Goal: Transaction & Acquisition: Download file/media

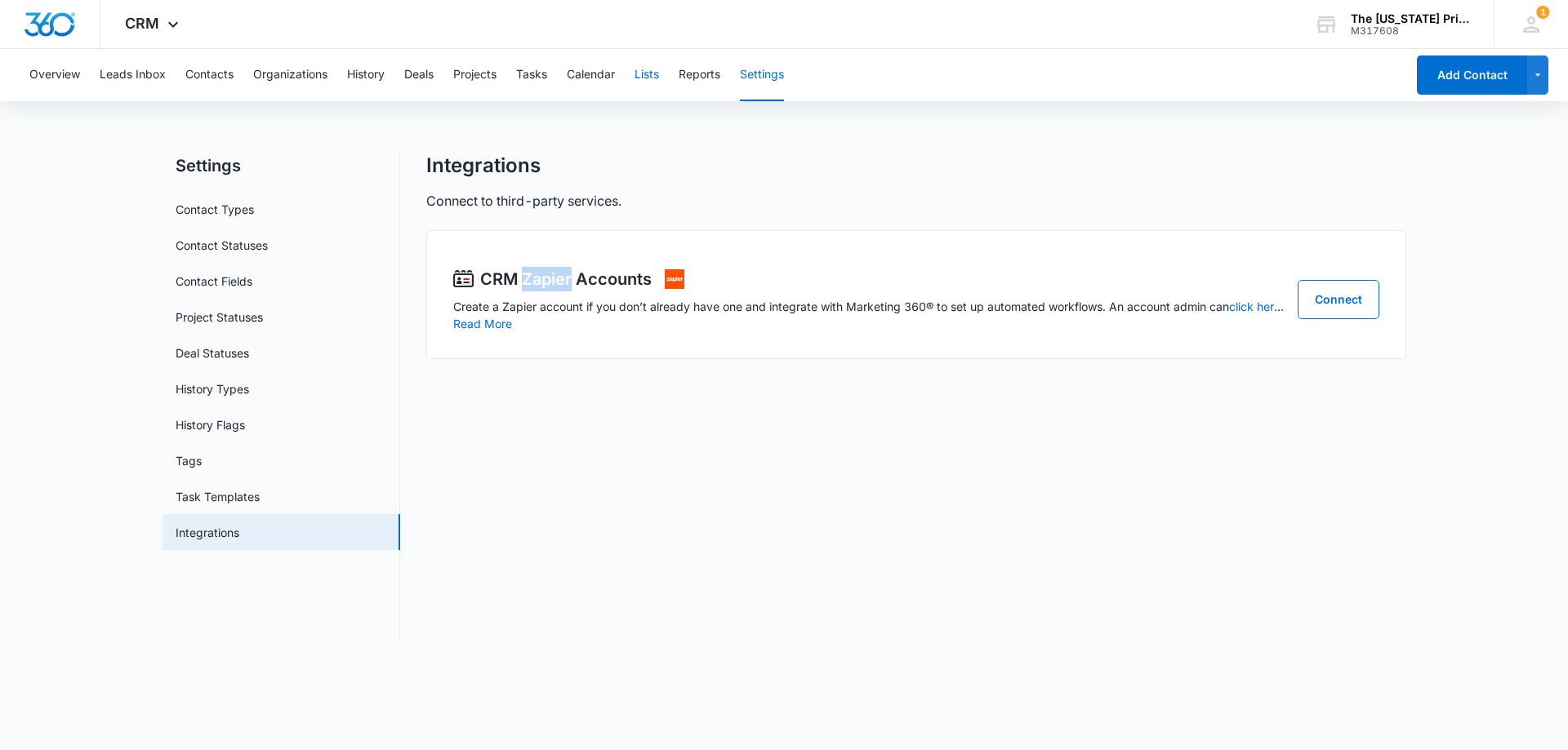
click at [654, 73] on button "Lists" at bounding box center [646, 75] width 25 height 53
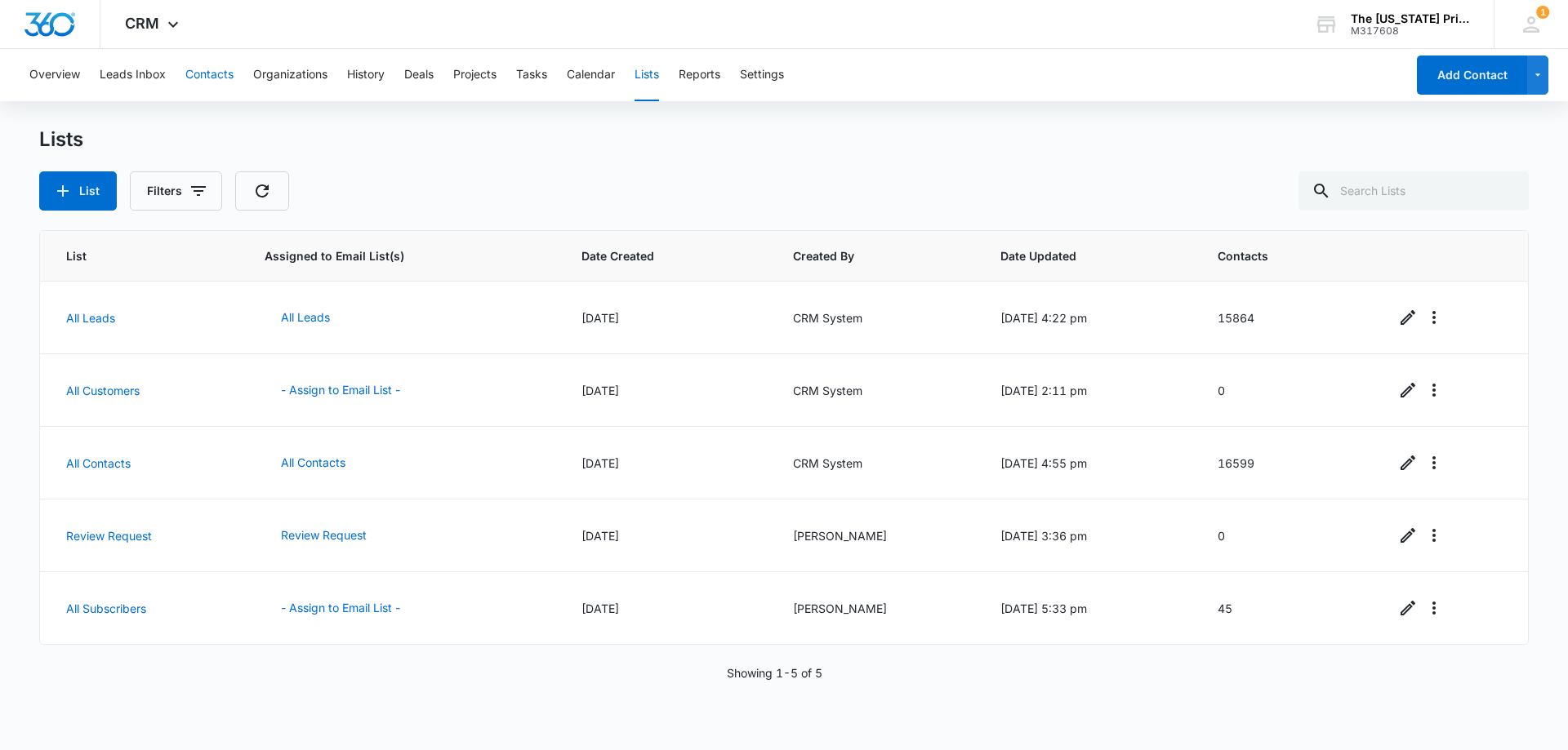
click at [203, 75] on button "Contacts" at bounding box center [209, 75] width 48 height 53
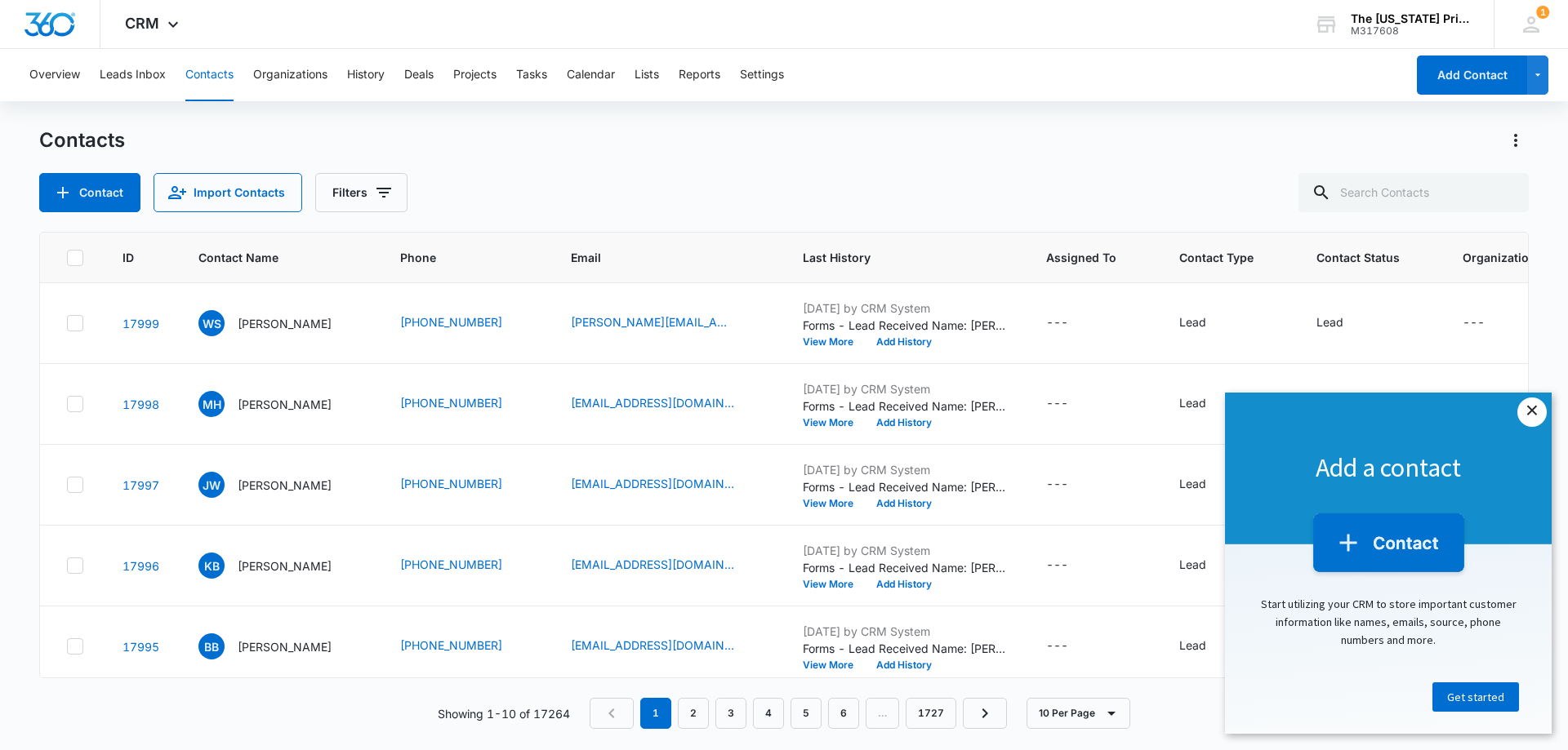
click at [1538, 413] on link "×" at bounding box center [1532, 412] width 29 height 29
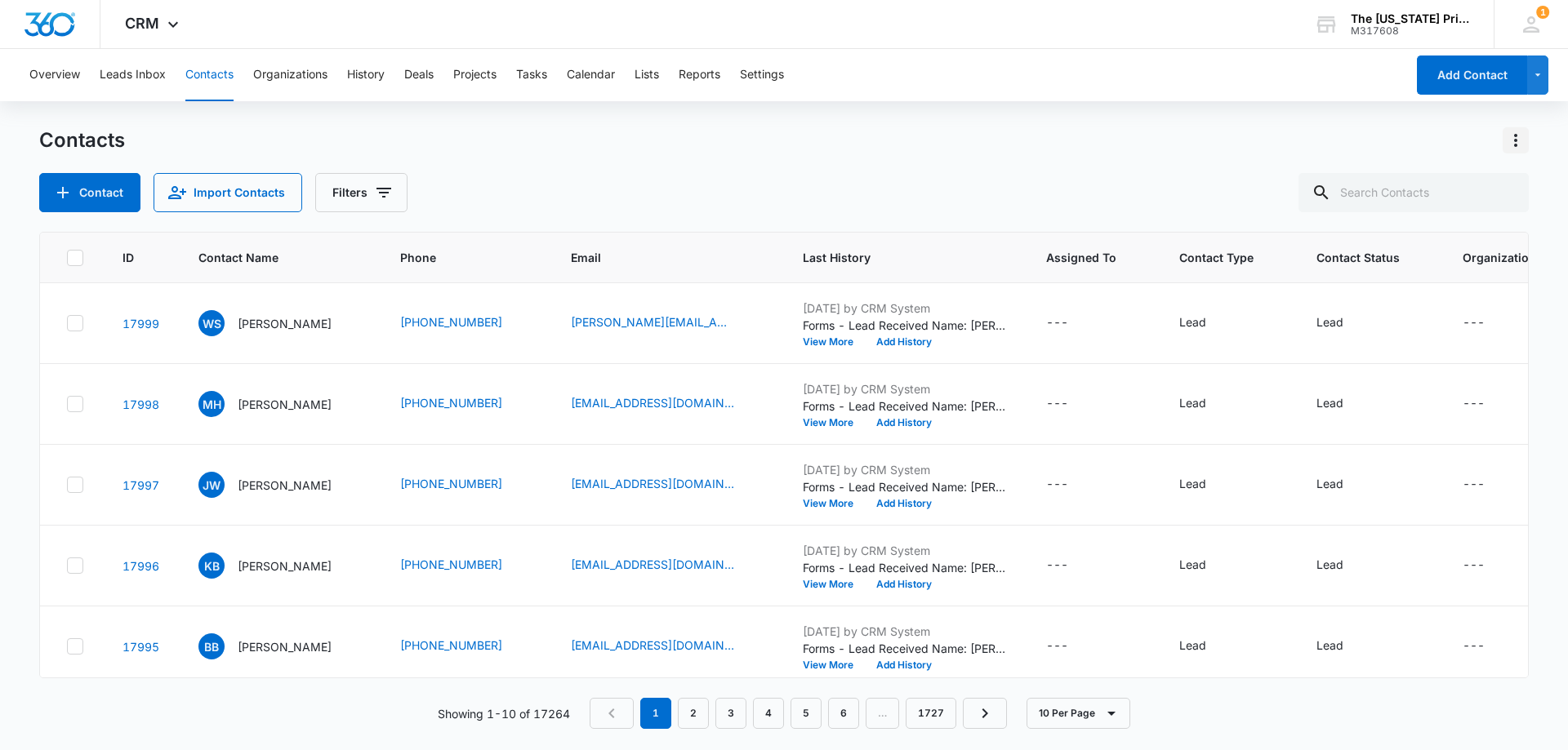
click at [1517, 146] on icon "Actions" at bounding box center [1515, 140] width 19 height 19
click at [1468, 237] on div "Export All Contacts" at bounding box center [1434, 235] width 108 height 11
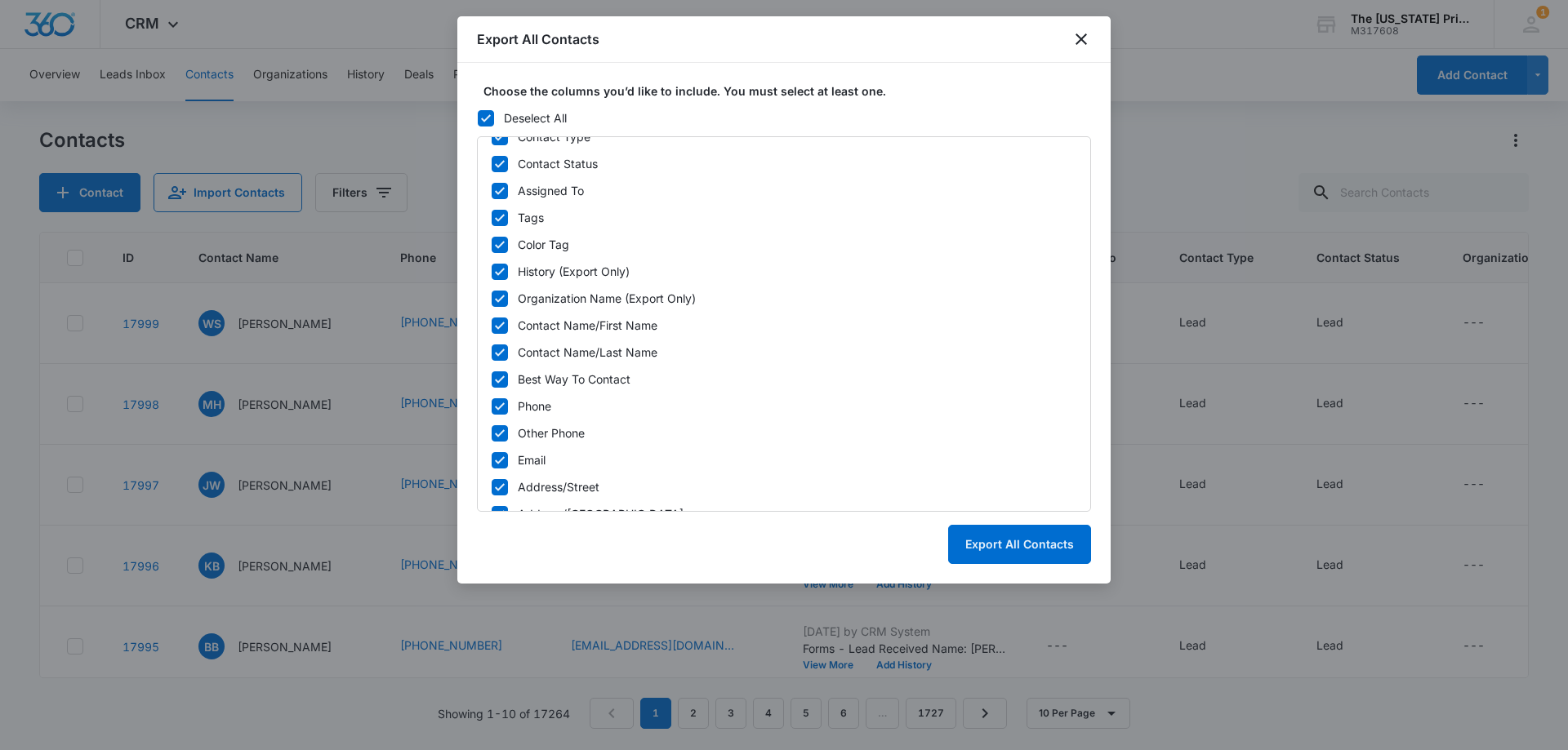
scroll to position [144, 0]
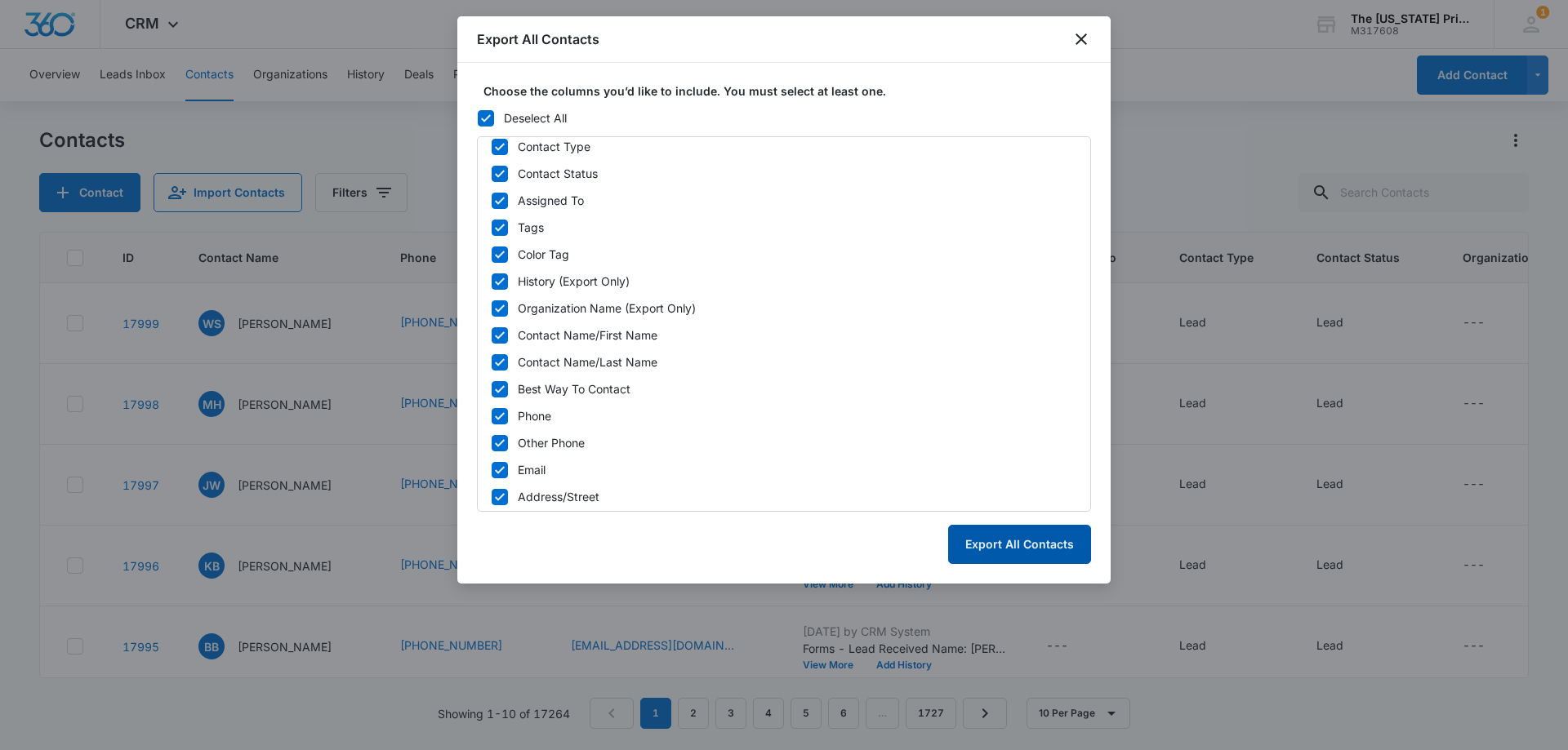
click at [1041, 546] on button "Export All Contacts" at bounding box center [1019, 545] width 143 height 40
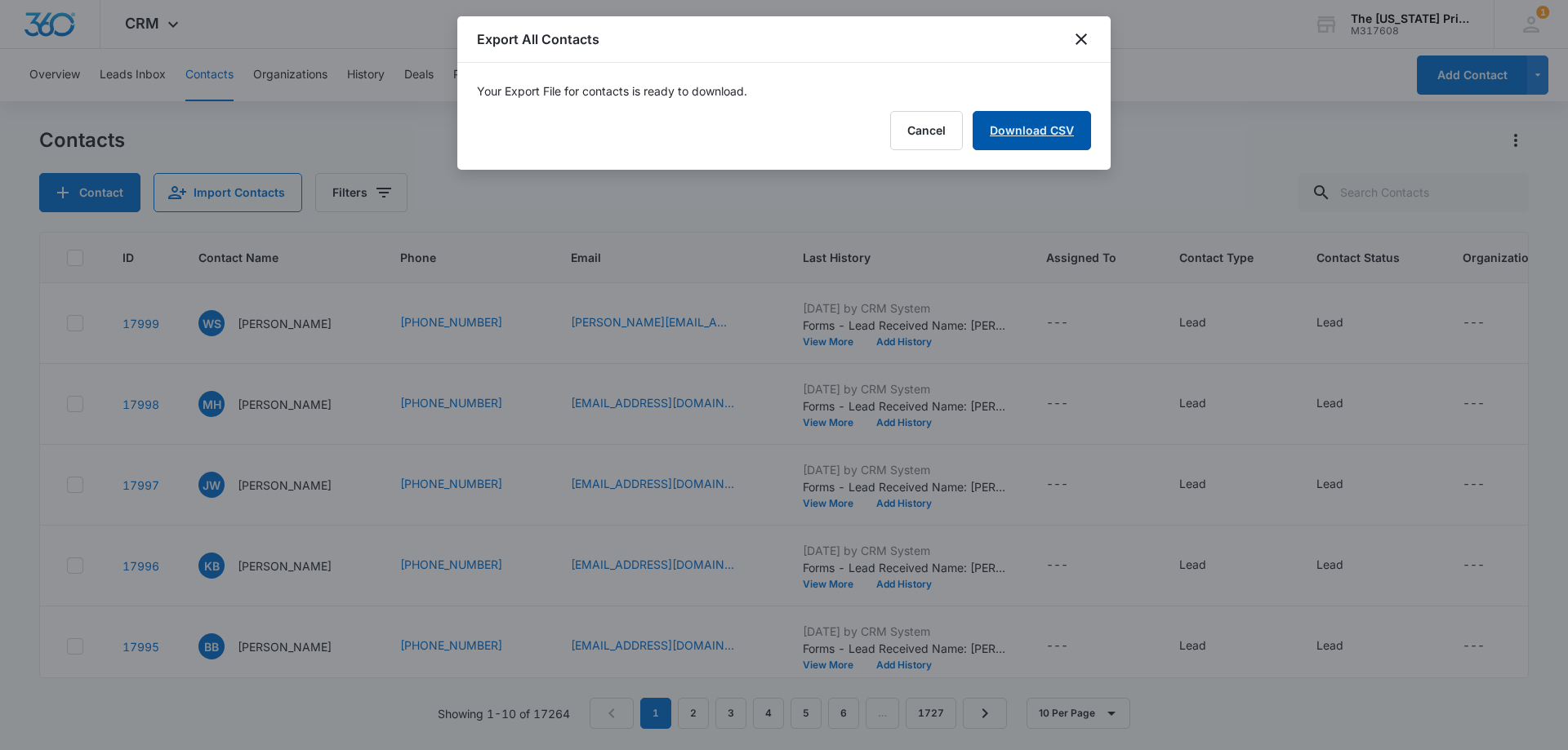
click at [1044, 139] on link "Download CSV" at bounding box center [1032, 130] width 118 height 40
click at [1075, 132] on button "Finish" at bounding box center [1056, 130] width 68 height 40
